Goal: Transaction & Acquisition: Purchase product/service

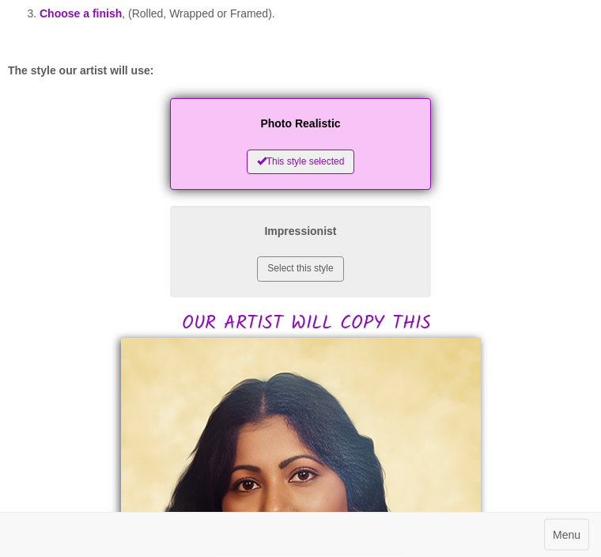
scroll to position [219, 0]
click at [304, 268] on button "Select this style" at bounding box center [300, 268] width 86 height 25
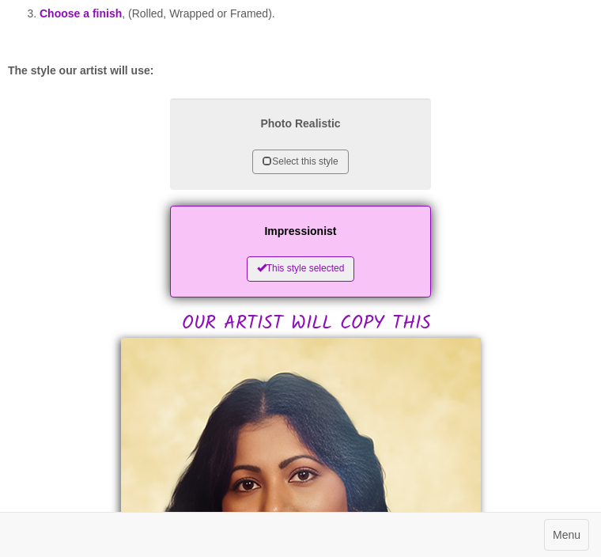
click at [316, 160] on button "Select this style" at bounding box center [300, 161] width 96 height 25
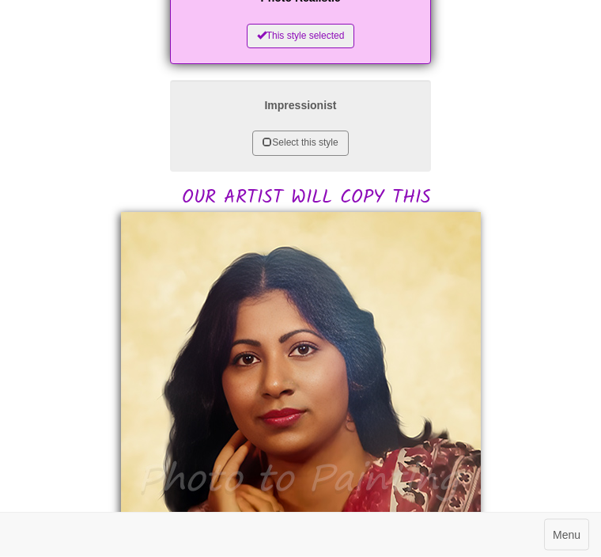
scroll to position [345, 0]
click at [310, 146] on button "Select this style" at bounding box center [300, 142] width 96 height 25
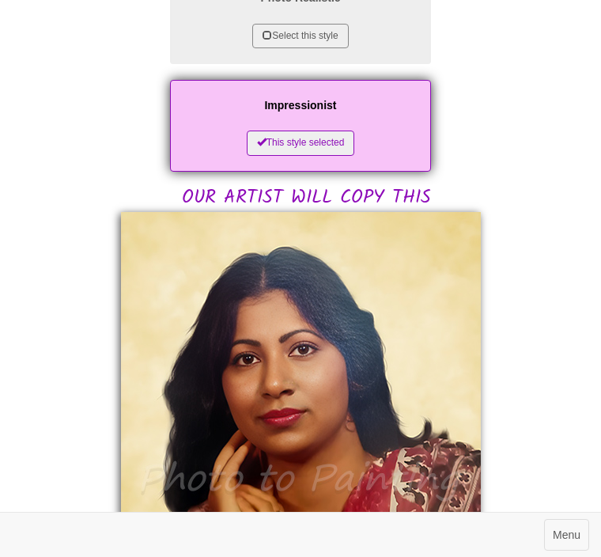
click at [304, 36] on button "Select this style" at bounding box center [300, 36] width 96 height 25
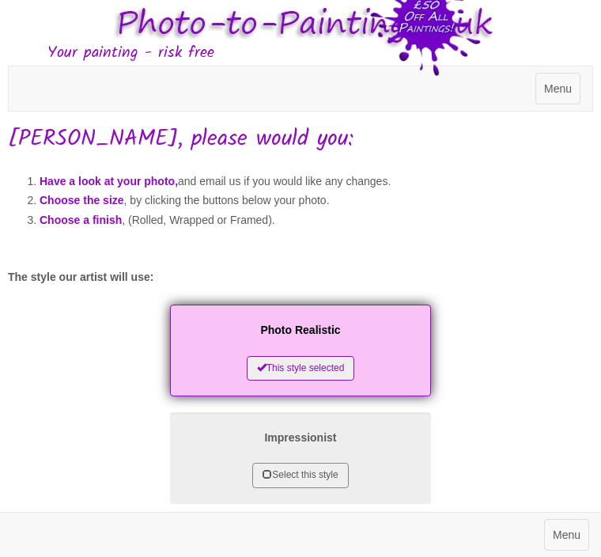
scroll to position [0, 0]
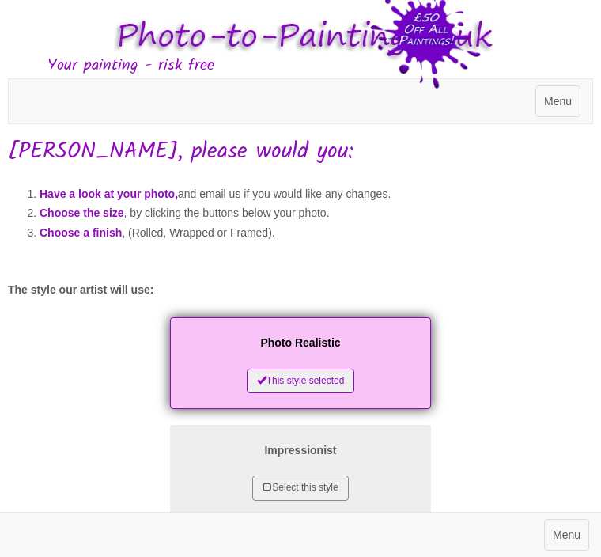
click at [553, 99] on span "Menu" at bounding box center [558, 101] width 28 height 13
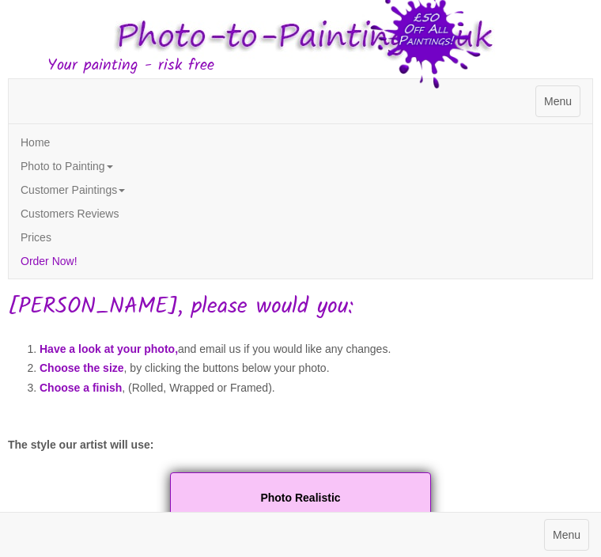
click at [566, 529] on span "Menu" at bounding box center [567, 534] width 28 height 13
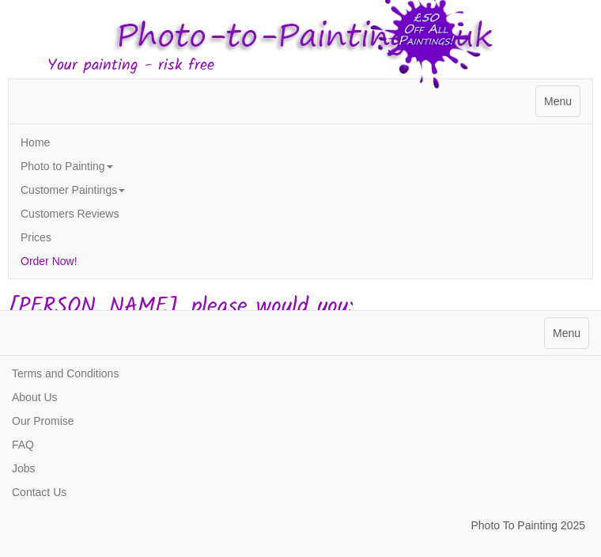
click at [562, 107] on span "Menu" at bounding box center [558, 101] width 28 height 13
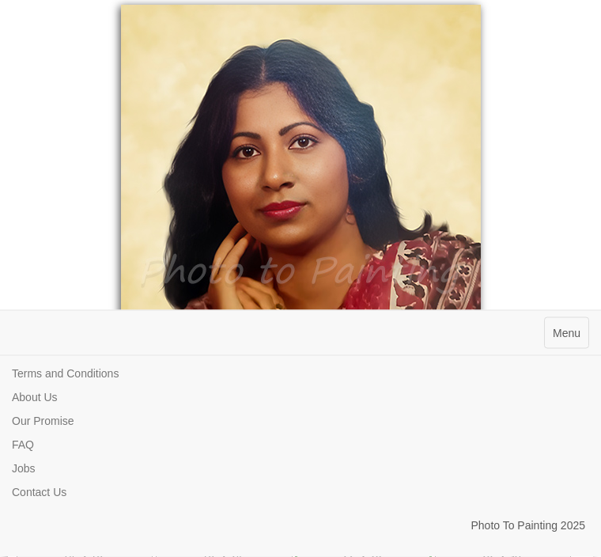
scroll to position [552, 0]
click at [575, 339] on span "Menu" at bounding box center [567, 333] width 28 height 13
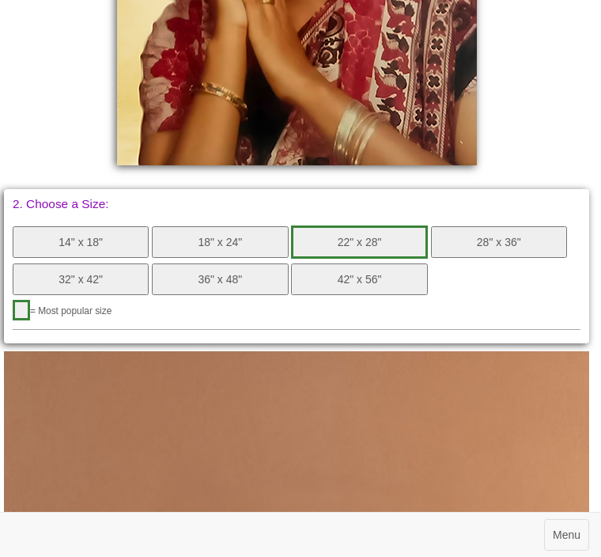
scroll to position [865, 4]
click at [365, 236] on button "22" x 28"" at bounding box center [359, 242] width 136 height 33
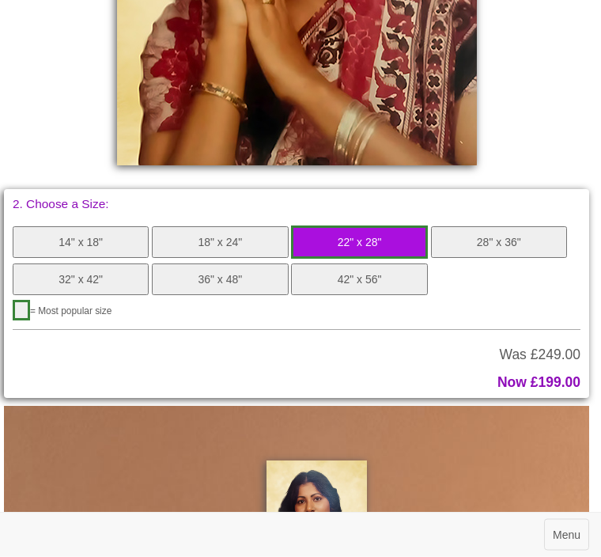
scroll to position [866, 4]
click at [28, 300] on button "button" at bounding box center [21, 310] width 17 height 21
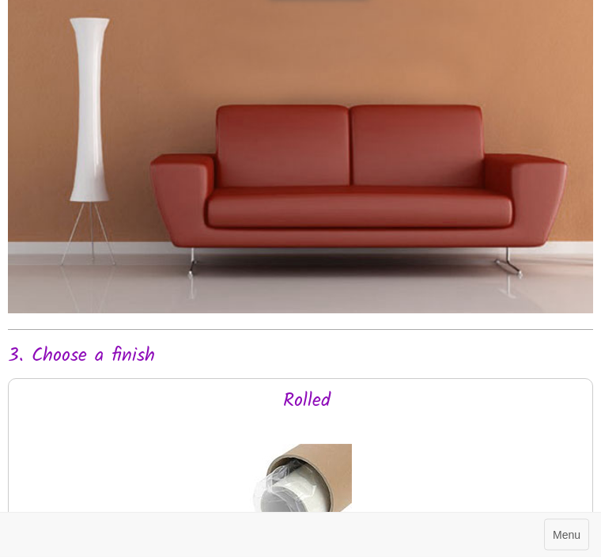
scroll to position [1483, 0]
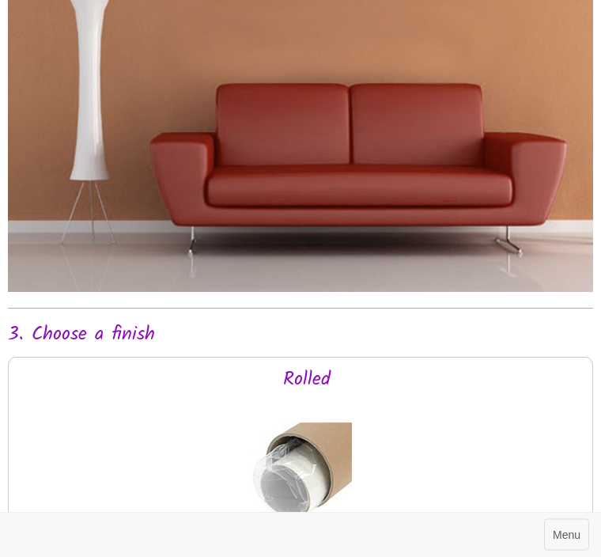
click at [108, 325] on h2 "3. Choose a finish" at bounding box center [300, 335] width 585 height 21
click at [94, 325] on h2 "3. Choose a finish" at bounding box center [300, 335] width 585 height 21
click at [116, 325] on h2 "3. Choose a finish" at bounding box center [300, 335] width 585 height 21
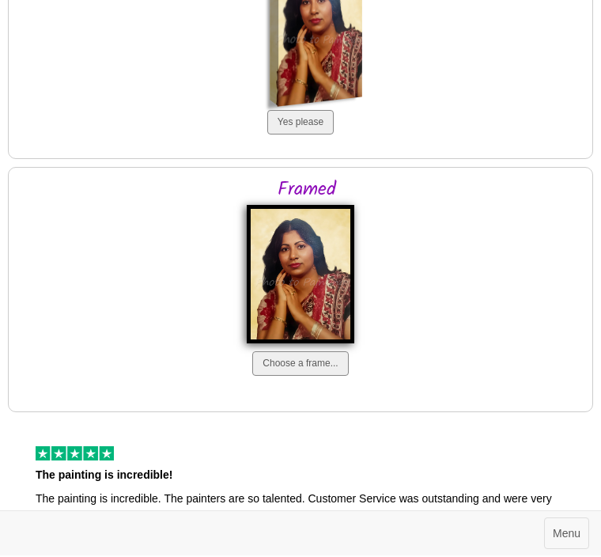
scroll to position [2180, 0]
click at [302, 351] on button "Choose a frame..." at bounding box center [300, 363] width 96 height 25
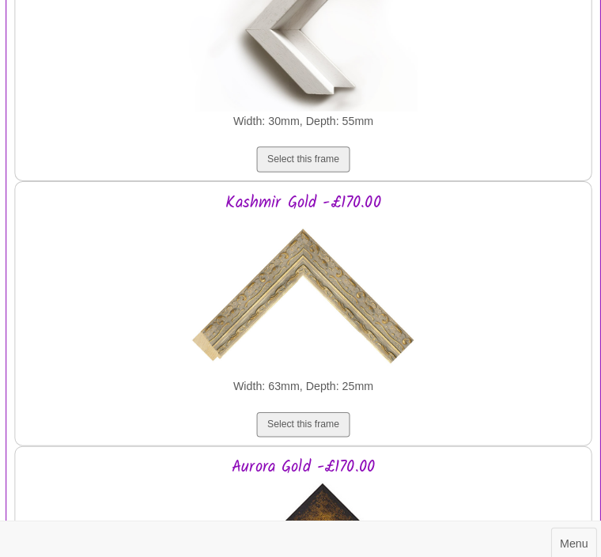
scroll to position [5767, 0]
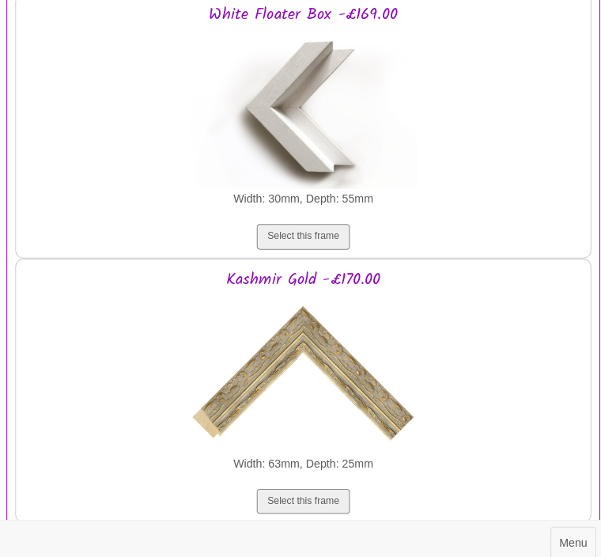
click at [300, 482] on button "Select this frame" at bounding box center [300, 494] width 91 height 25
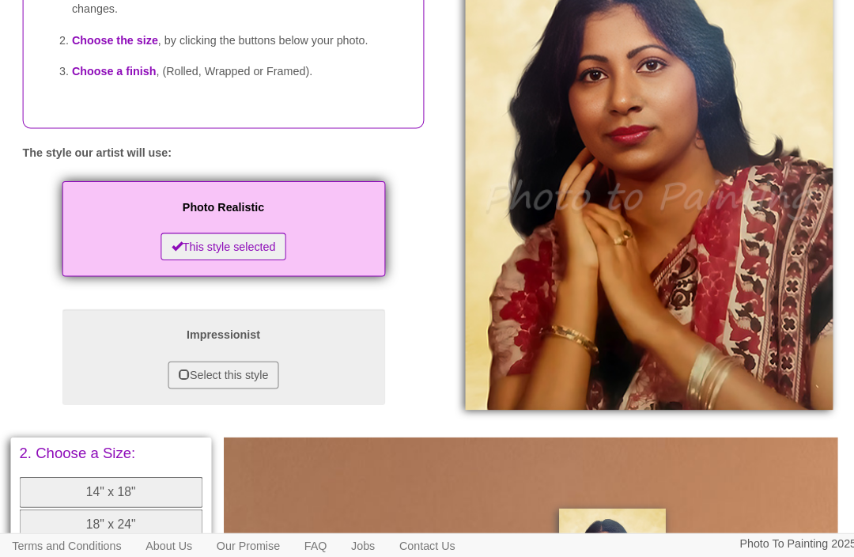
scroll to position [221, 0]
click at [223, 380] on button "Select this style" at bounding box center [218, 366] width 108 height 27
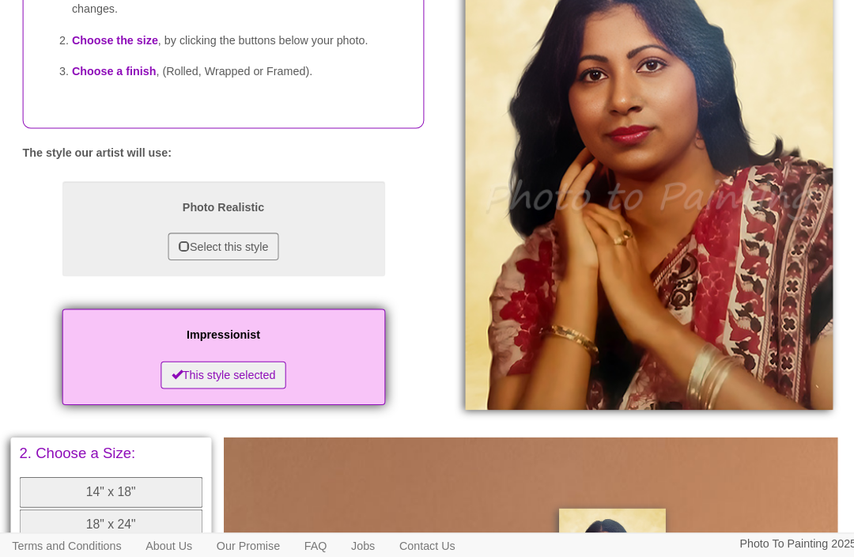
click at [230, 255] on button "Select this style" at bounding box center [218, 241] width 108 height 27
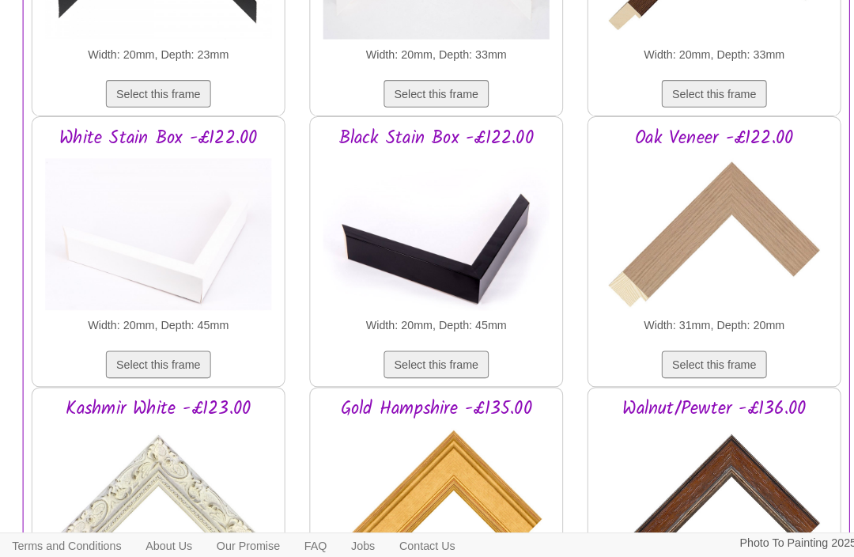
scroll to position [1671, 0]
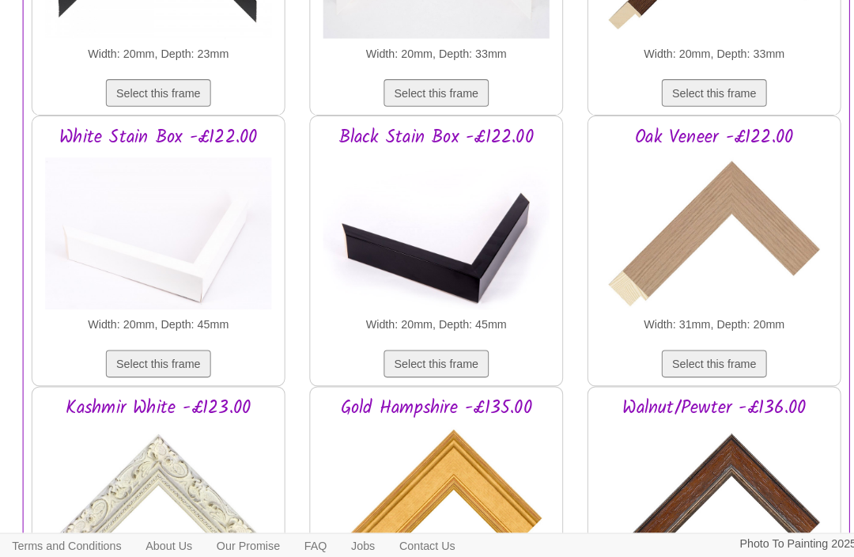
click at [442, 546] on link "Contact Us" at bounding box center [418, 534] width 78 height 24
